Goal: Transaction & Acquisition: Purchase product/service

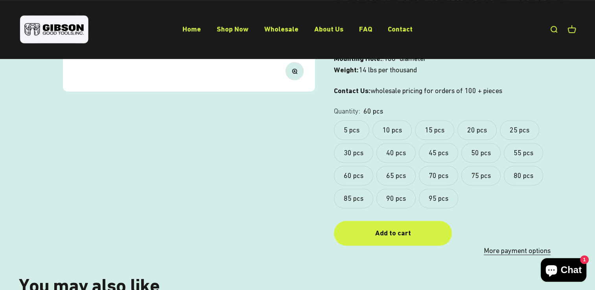
scroll to position [275, 0]
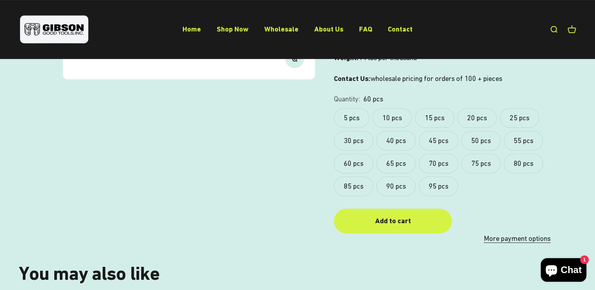
click at [435, 176] on label "95 pcs" at bounding box center [438, 186] width 39 height 20
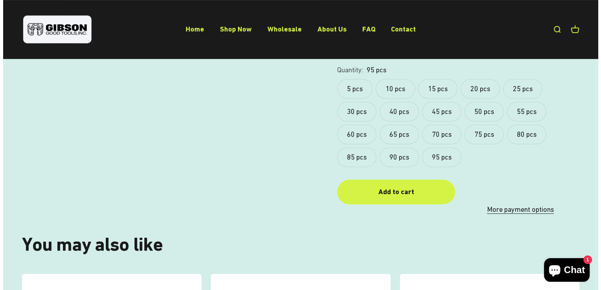
scroll to position [314, 0]
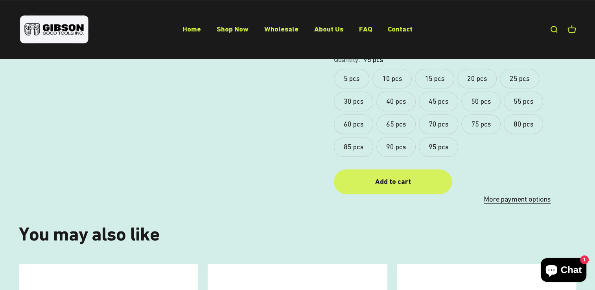
click at [394, 176] on div "Add to cart" at bounding box center [392, 181] width 86 height 11
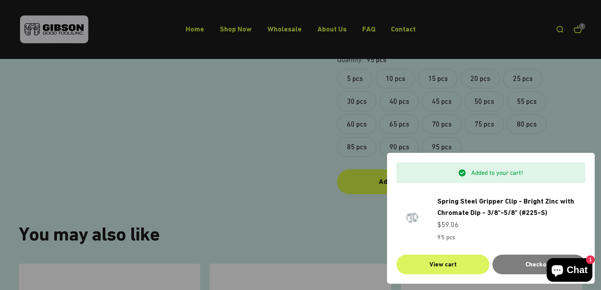
click at [441, 265] on link "View cart" at bounding box center [442, 265] width 93 height 20
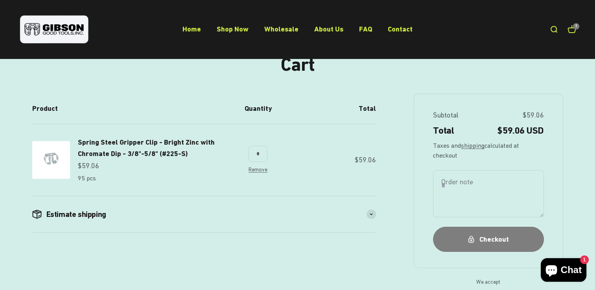
scroll to position [79, 0]
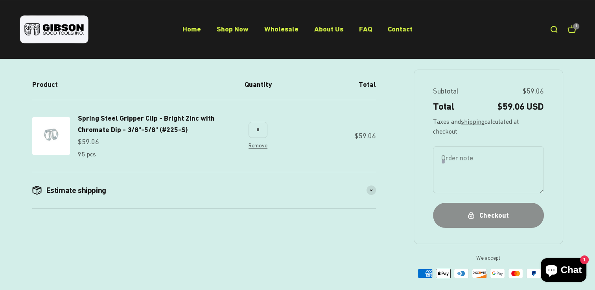
click at [497, 219] on div "Checkout" at bounding box center [487, 215] width 79 height 11
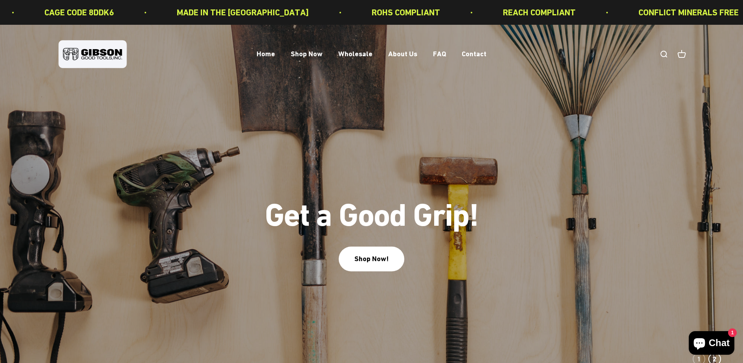
click at [684, 54] on link "Open cart 0" at bounding box center [682, 54] width 9 height 9
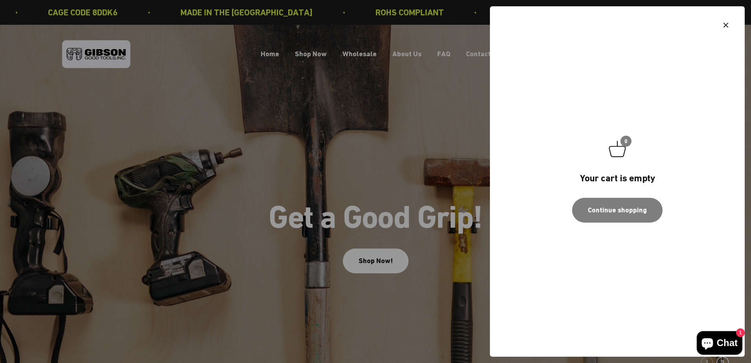
click at [724, 26] on icon "Close" at bounding box center [725, 24] width 9 height 9
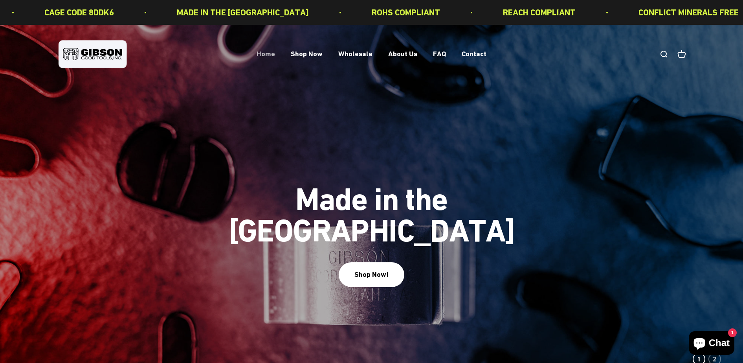
click at [268, 55] on link "Home" at bounding box center [266, 54] width 18 height 8
